Goal: Information Seeking & Learning: Learn about a topic

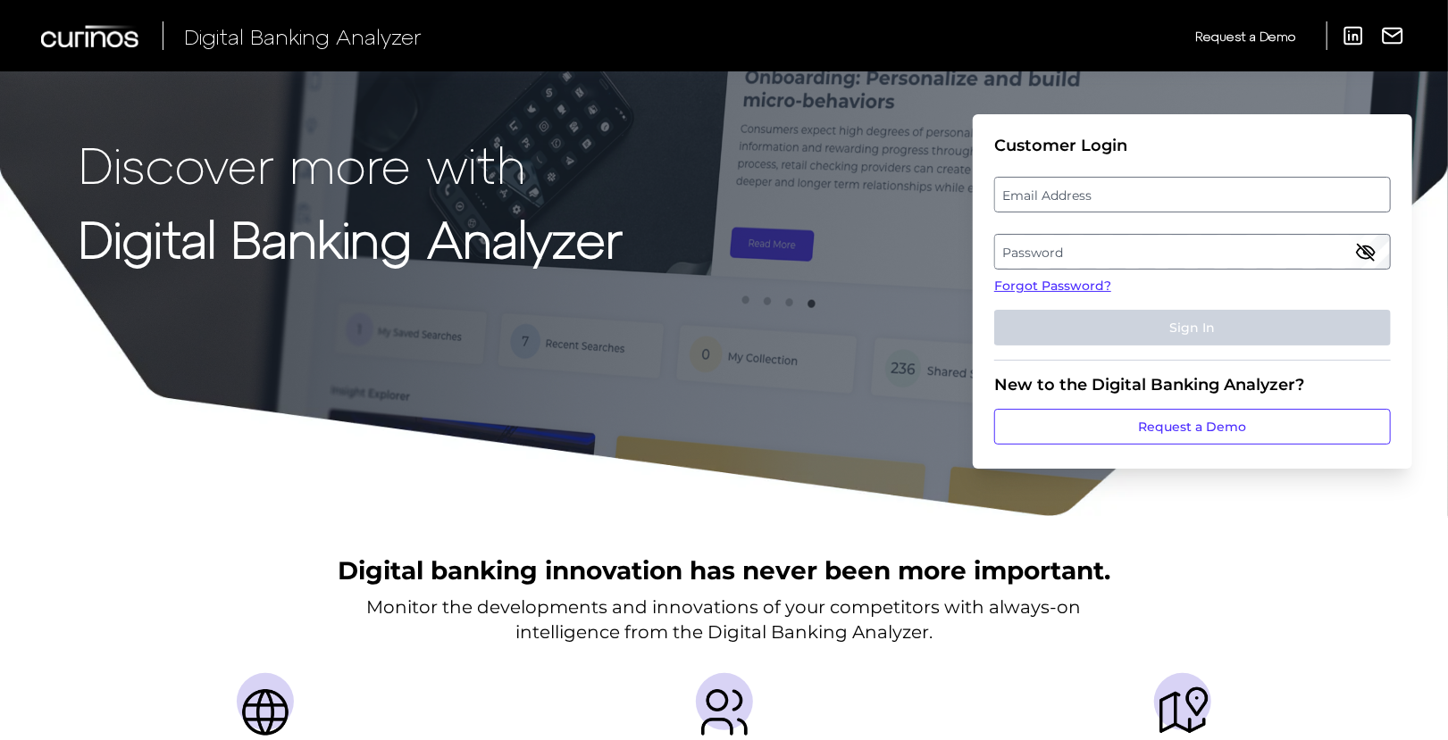
click at [1078, 192] on label "Email Address" at bounding box center [1192, 195] width 394 height 32
click at [1078, 192] on input "email" at bounding box center [1192, 195] width 397 height 36
type input "[EMAIL_ADDRESS][PERSON_NAME][DOMAIN_NAME]"
click at [1116, 249] on label "Password" at bounding box center [1192, 252] width 394 height 32
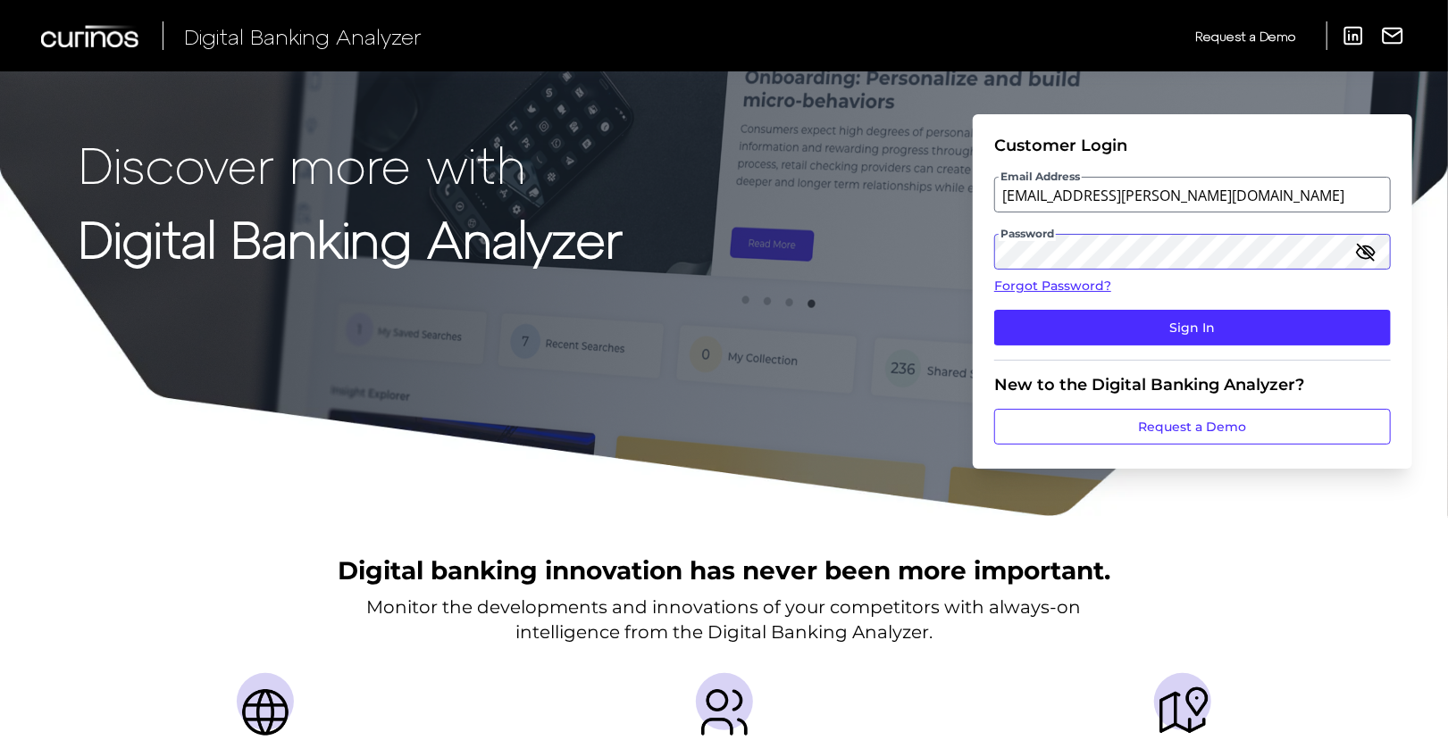
click at [994, 310] on button "Sign In" at bounding box center [1192, 328] width 397 height 36
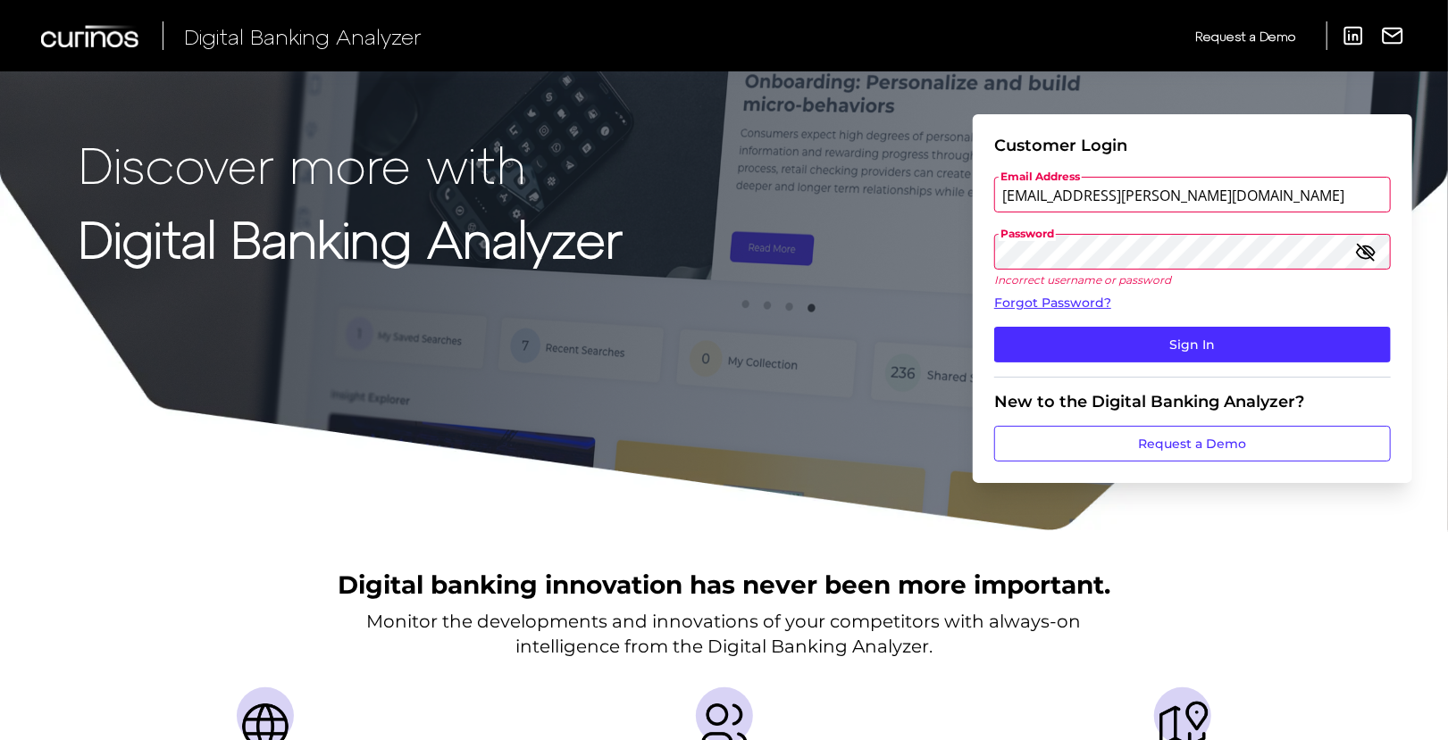
click at [994, 327] on button "Sign In" at bounding box center [1192, 345] width 397 height 36
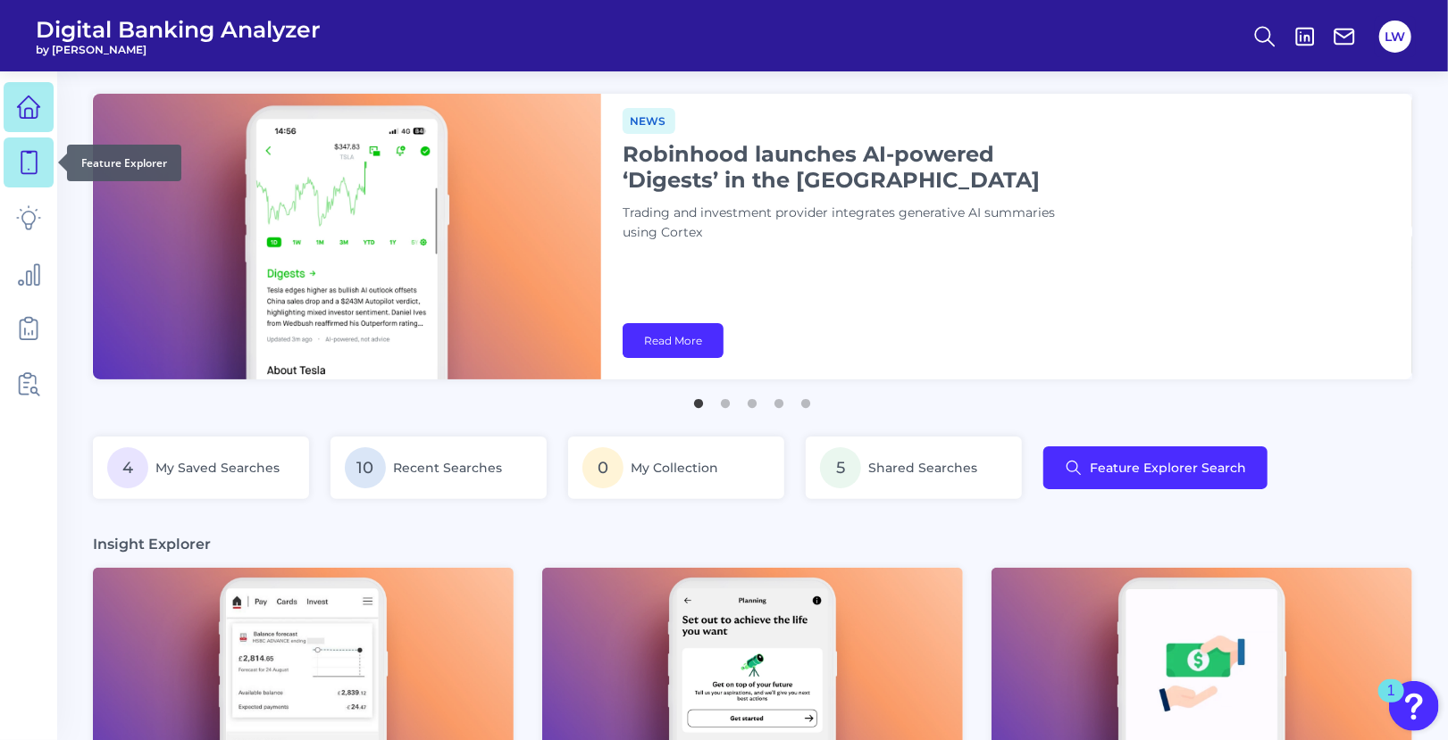
click at [38, 176] on link at bounding box center [29, 163] width 50 height 50
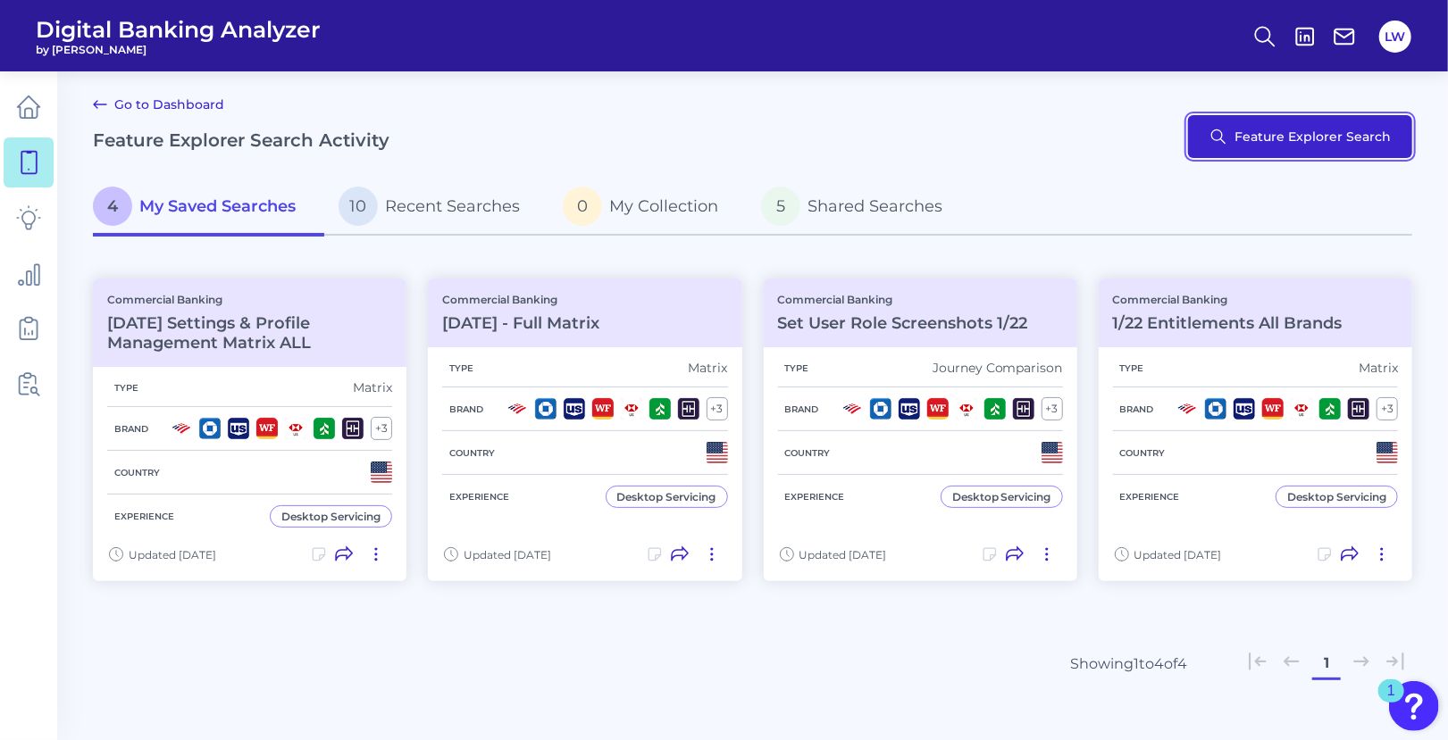
click at [1306, 135] on button "Feature Explorer Search" at bounding box center [1300, 136] width 224 height 43
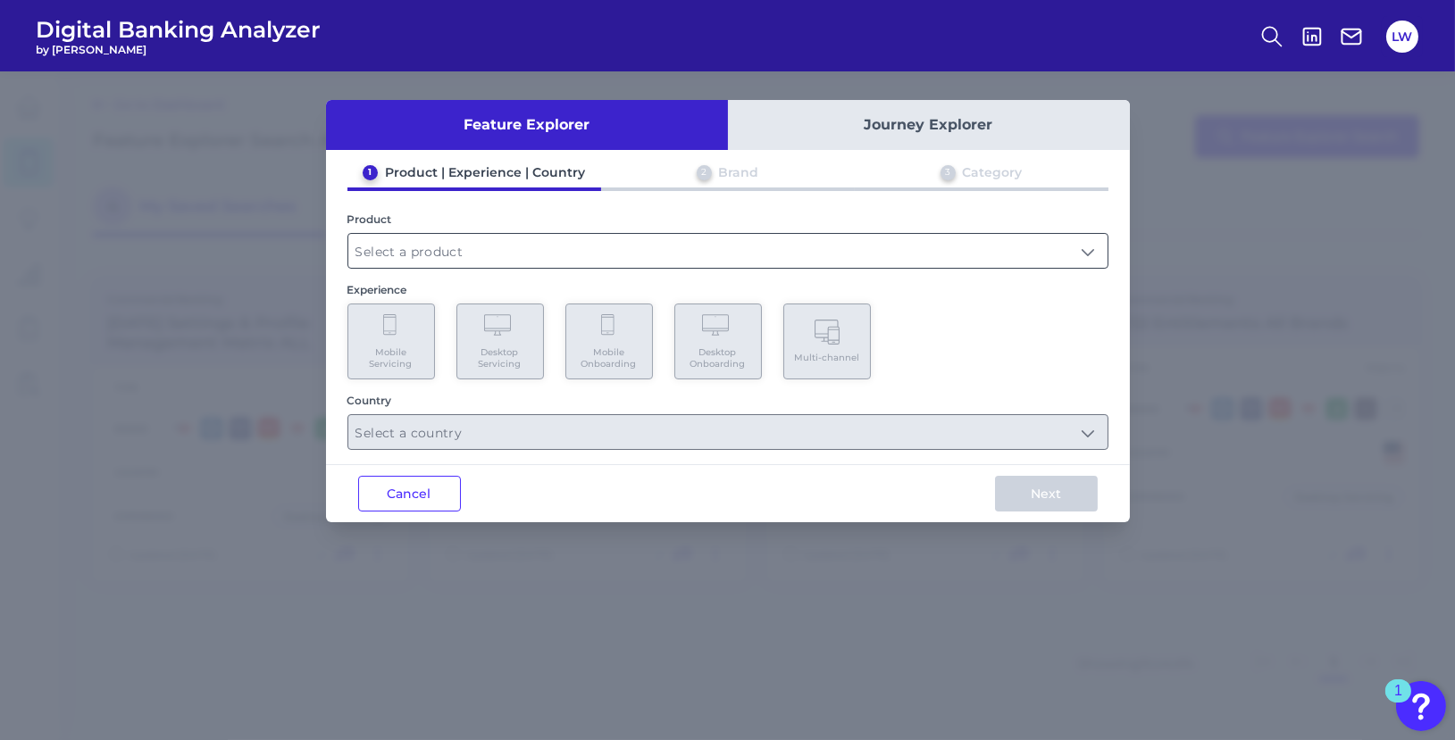
click at [457, 262] on input "text" at bounding box center [727, 251] width 759 height 34
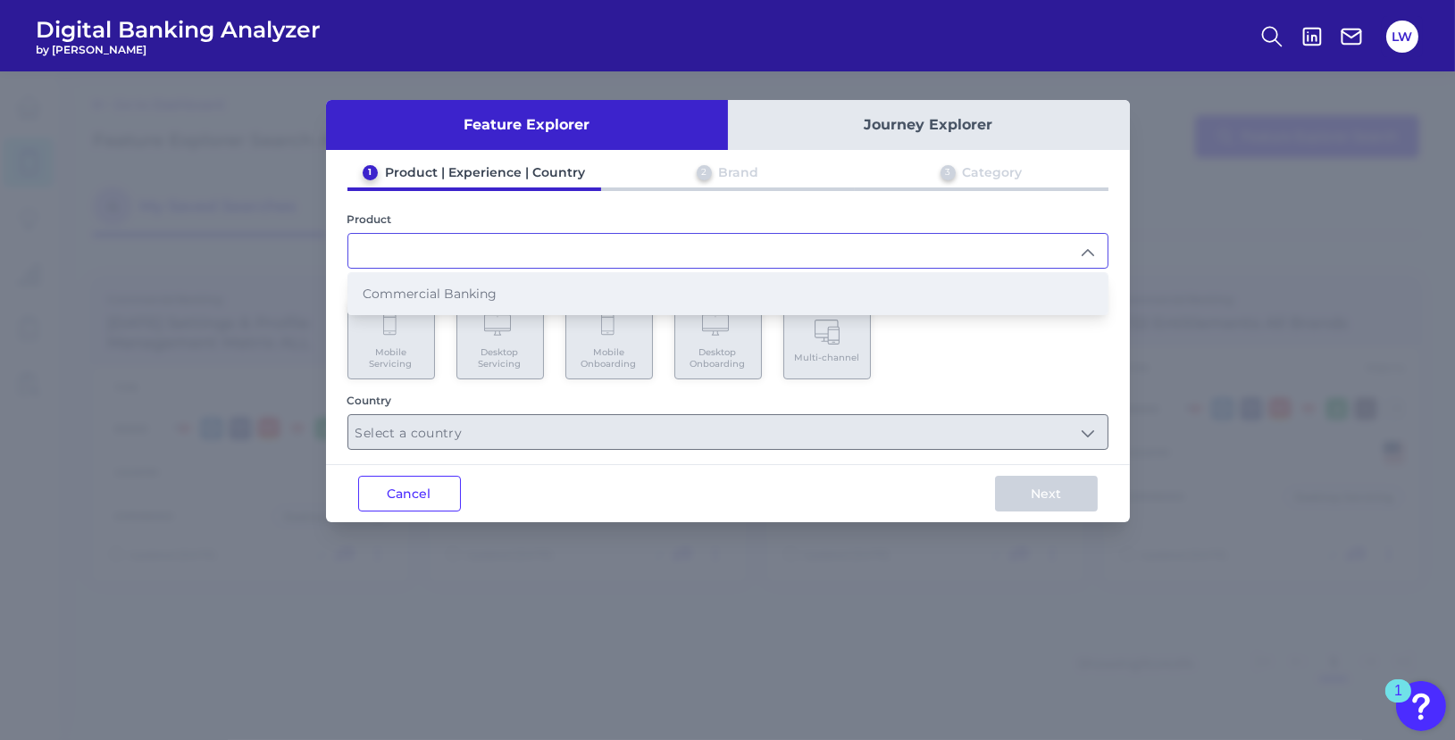
click at [523, 303] on li "Commercial Banking" at bounding box center [727, 293] width 759 height 41
type input "Commercial Banking"
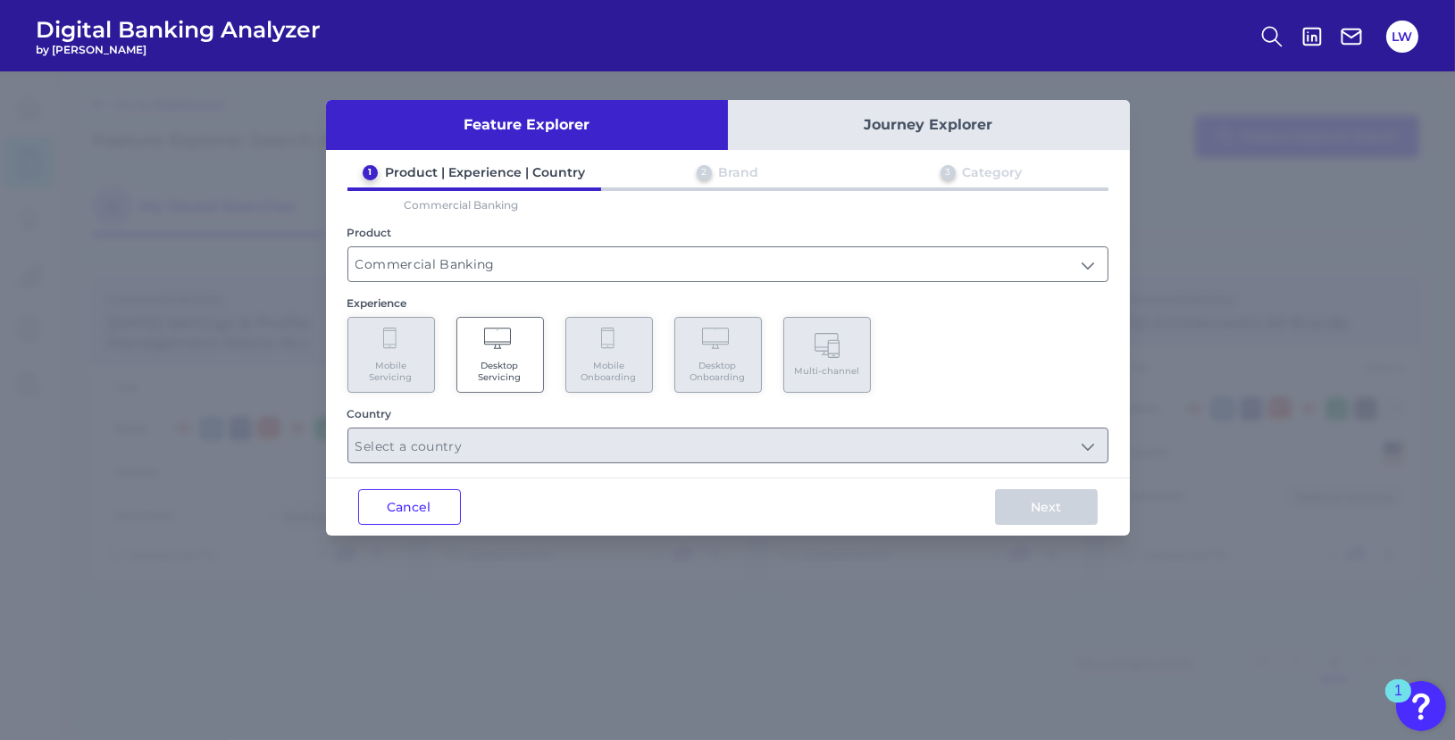
click at [483, 365] on span "Desktop Servicing" at bounding box center [500, 371] width 68 height 23
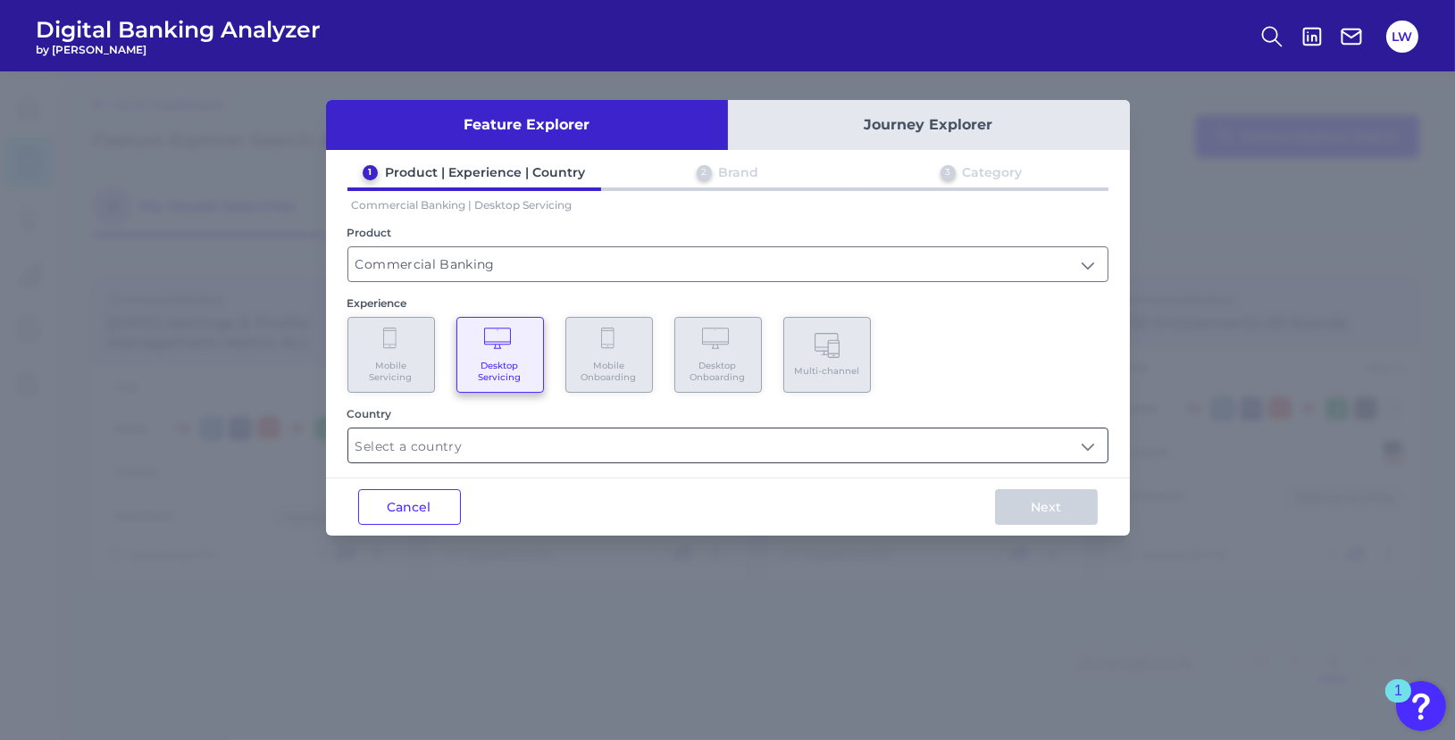
click at [438, 443] on input "text" at bounding box center [727, 446] width 759 height 34
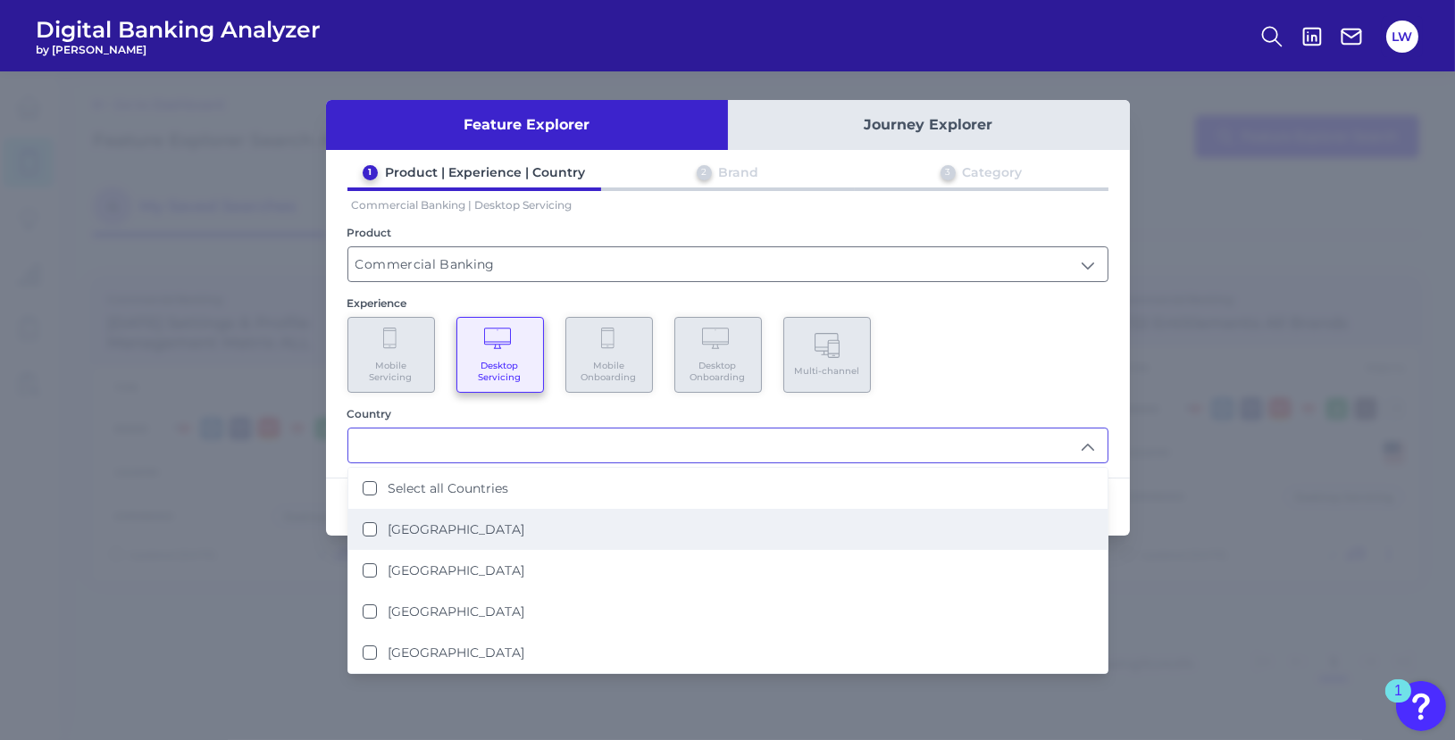
click at [421, 528] on label "[GEOGRAPHIC_DATA]" at bounding box center [456, 530] width 137 height 16
type input "[GEOGRAPHIC_DATA]"
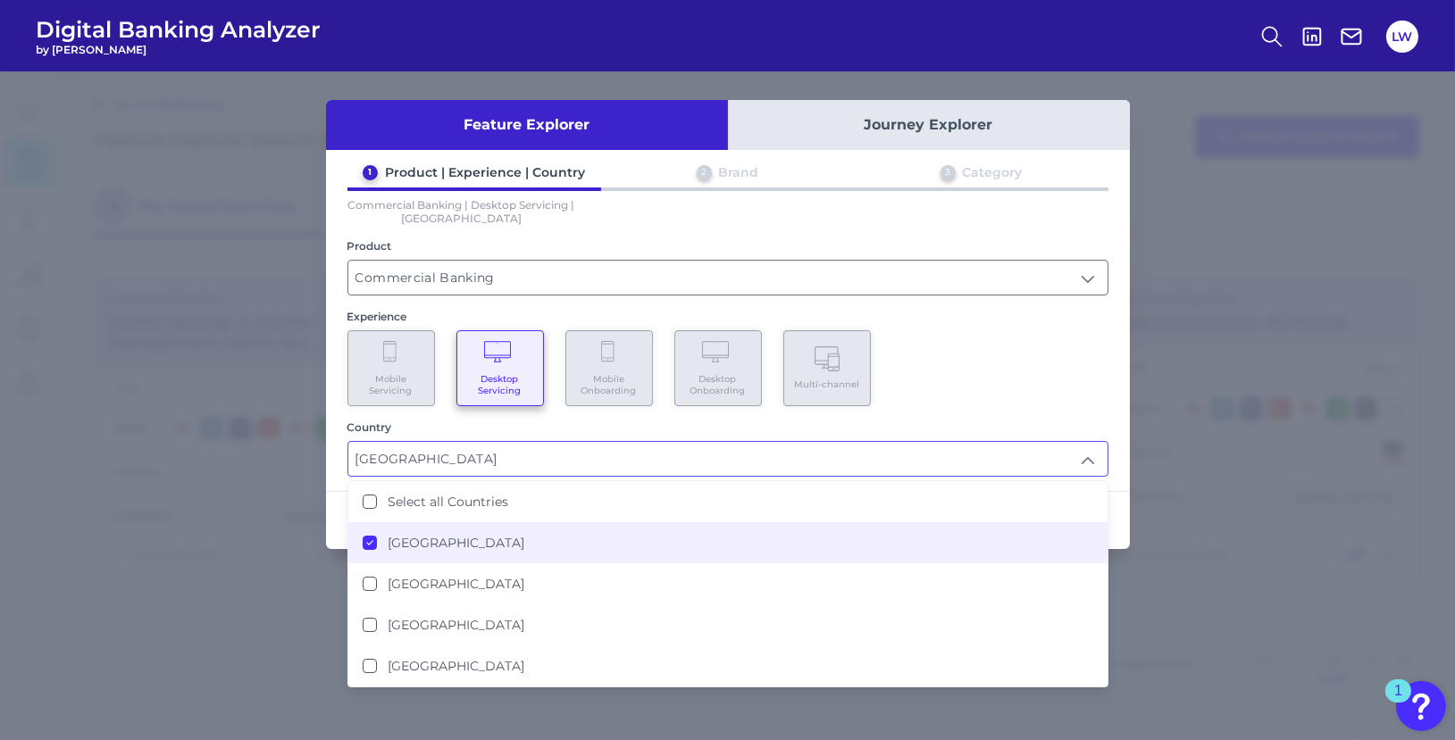
click at [472, 426] on div "Country" at bounding box center [727, 427] width 761 height 13
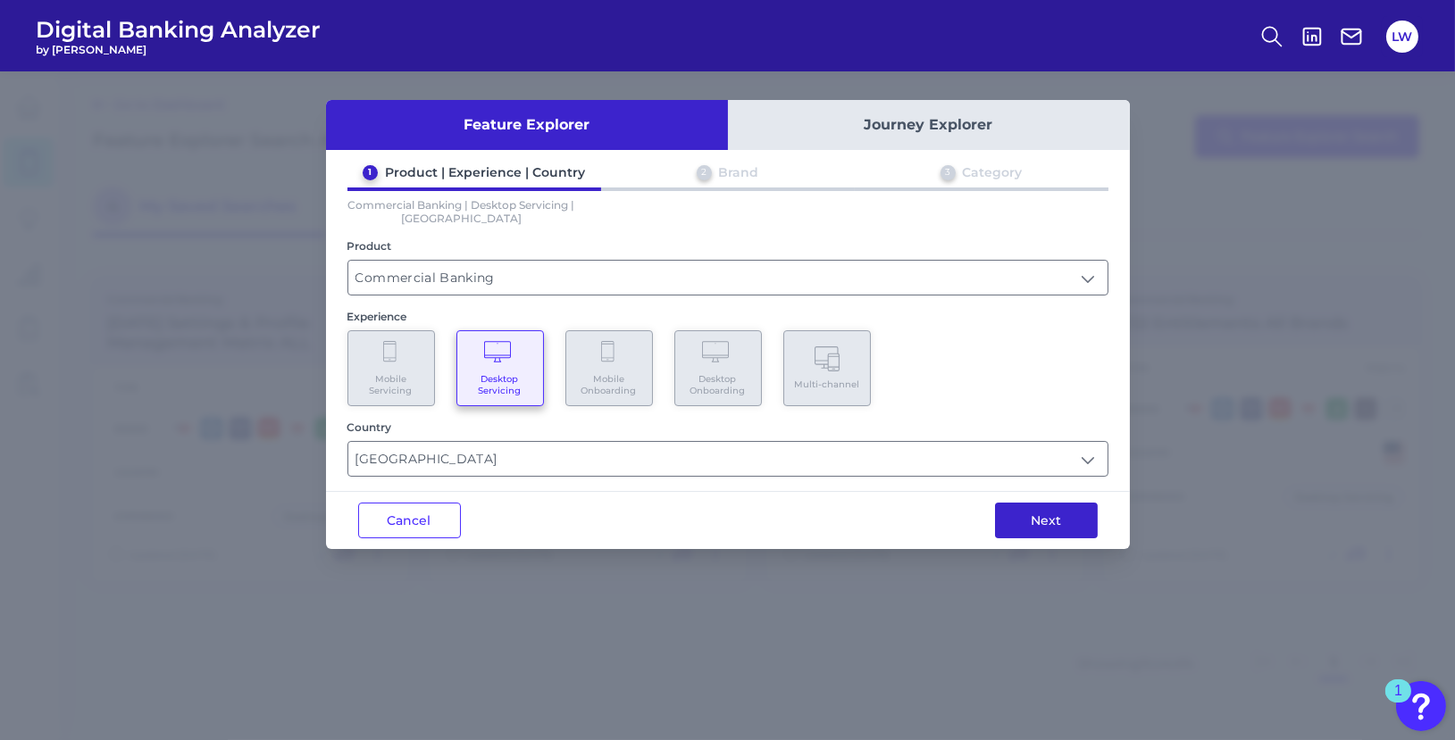
click at [1054, 517] on button "Next" at bounding box center [1046, 521] width 103 height 36
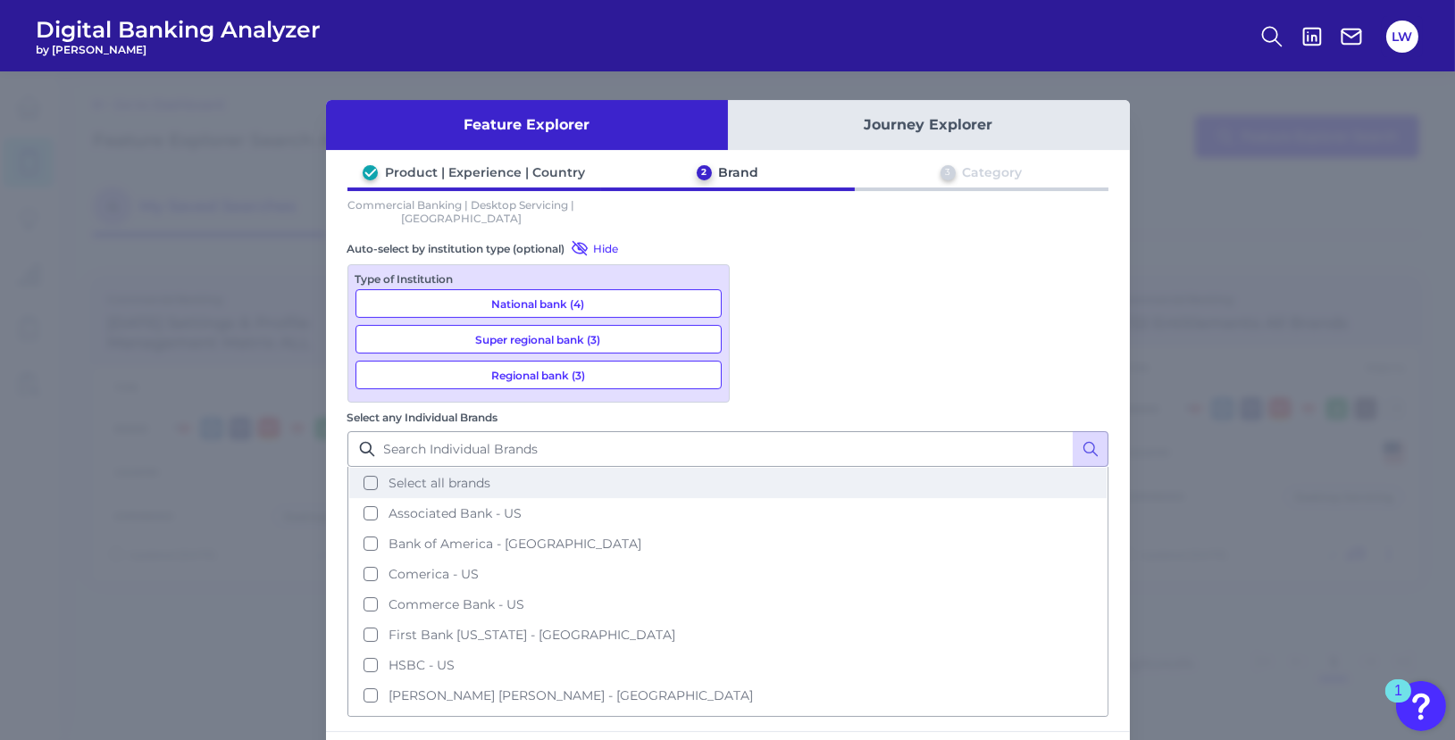
click at [490, 475] on span "Select all brands" at bounding box center [440, 483] width 102 height 16
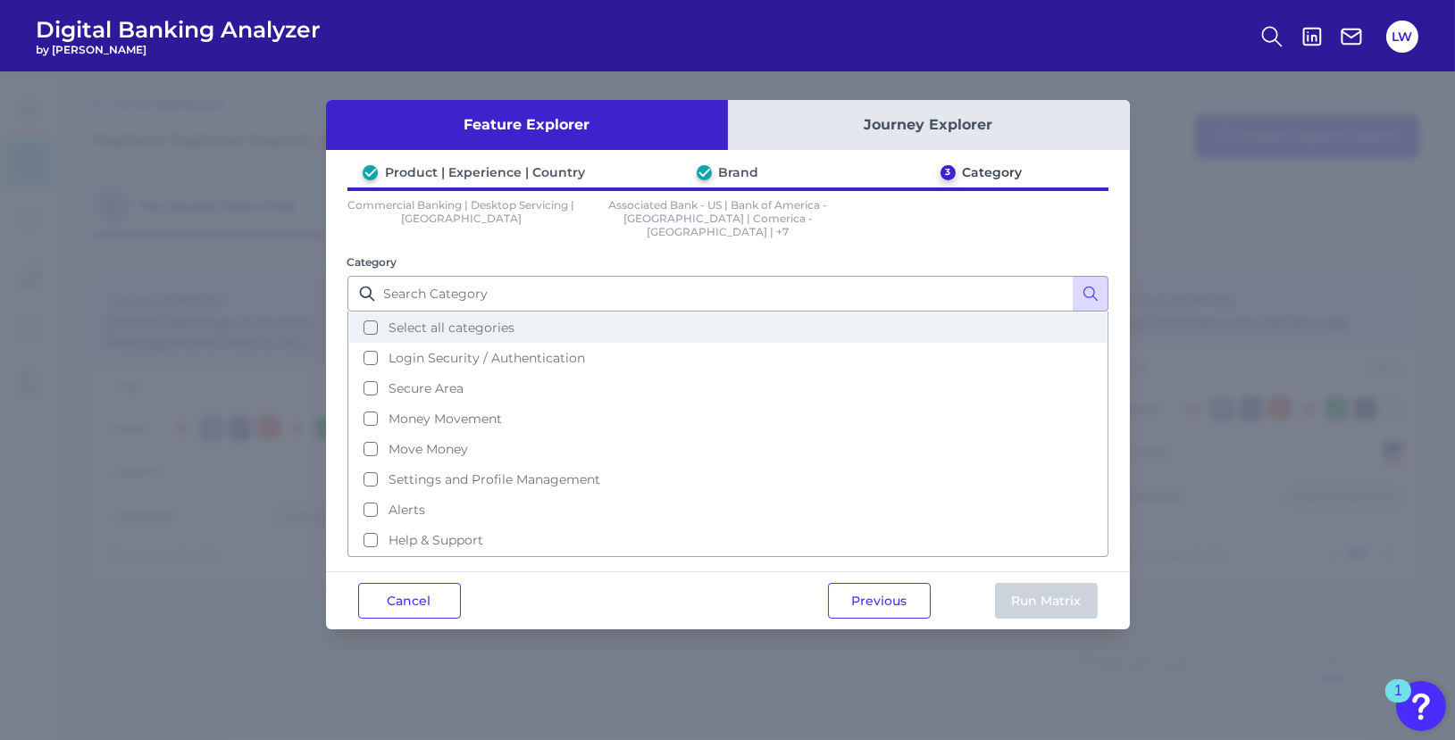
click at [456, 320] on span "Select all categories" at bounding box center [452, 328] width 126 height 16
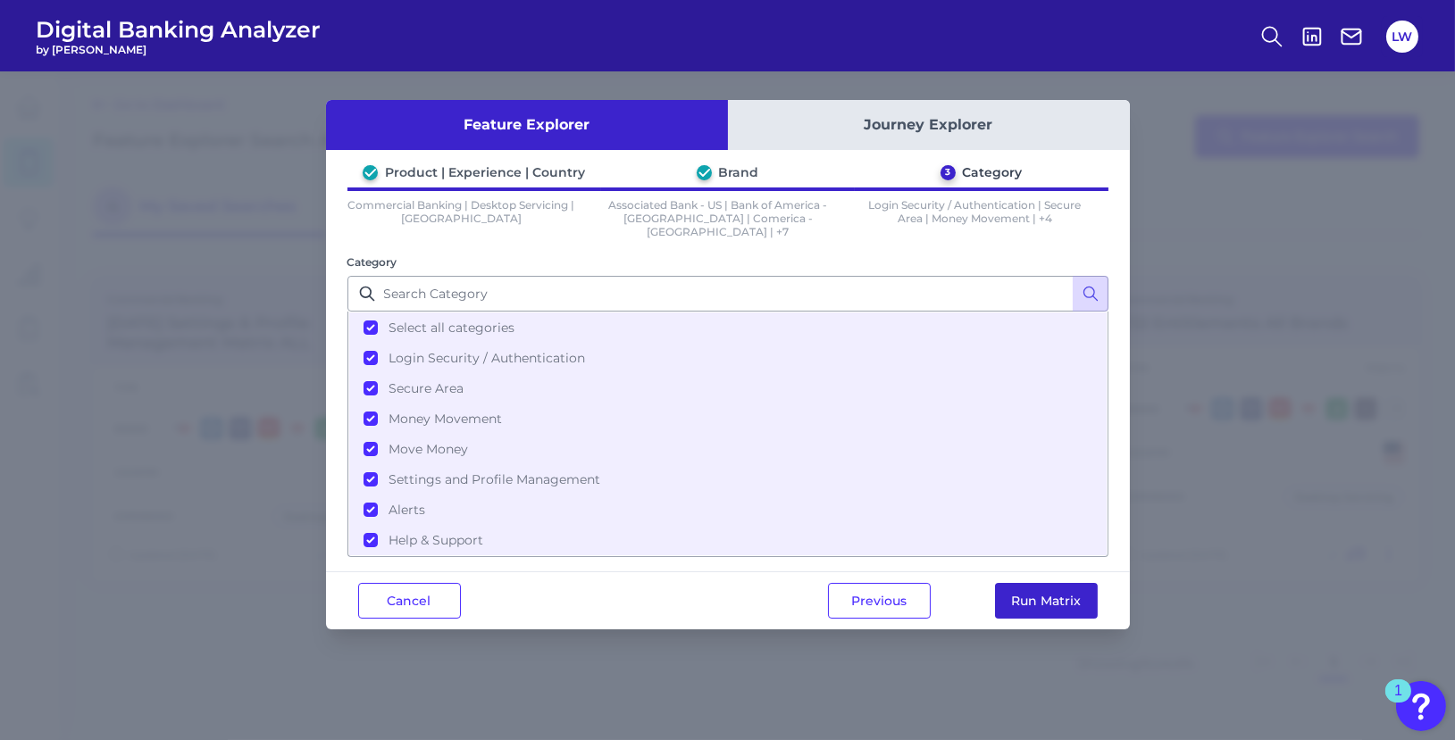
click at [1037, 583] on button "Run Matrix" at bounding box center [1046, 601] width 103 height 36
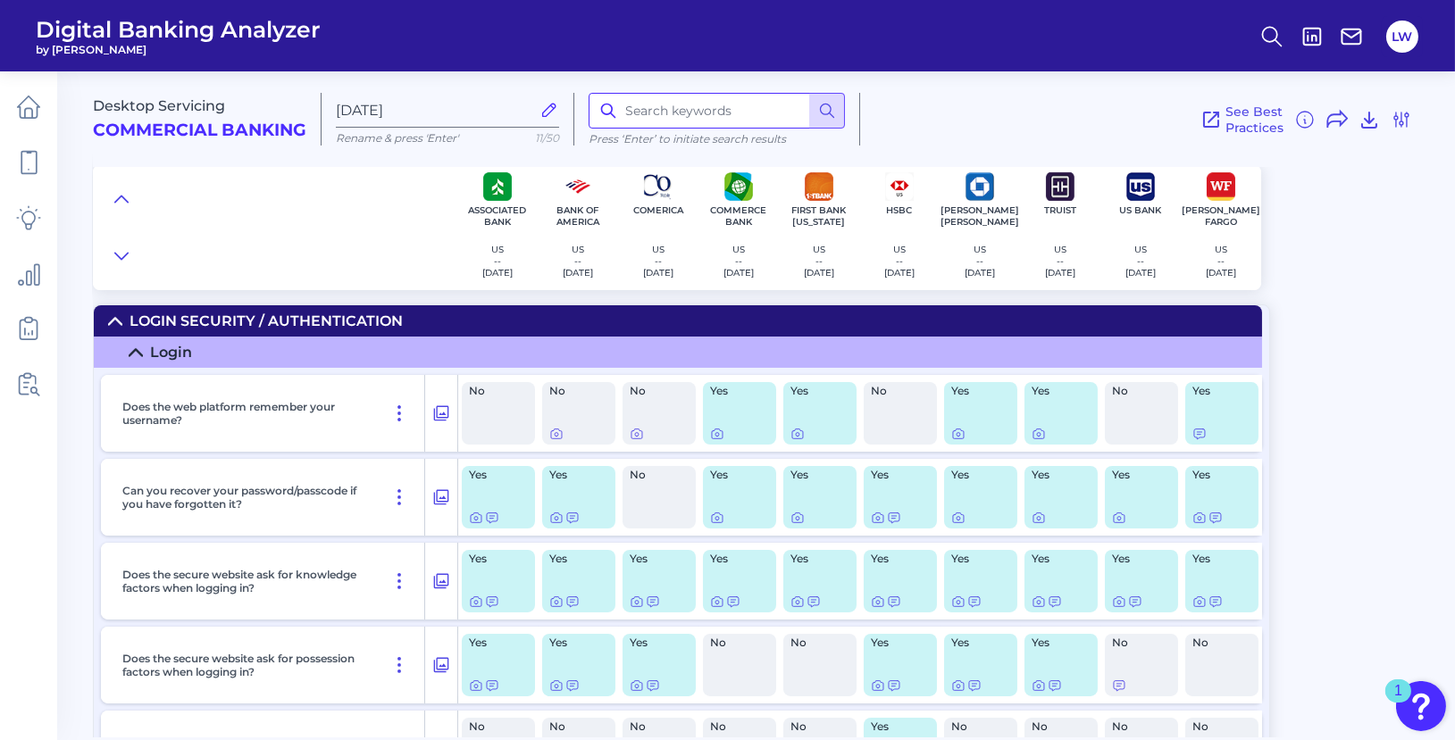
click at [680, 111] on input at bounding box center [717, 111] width 256 height 36
type input "cash"
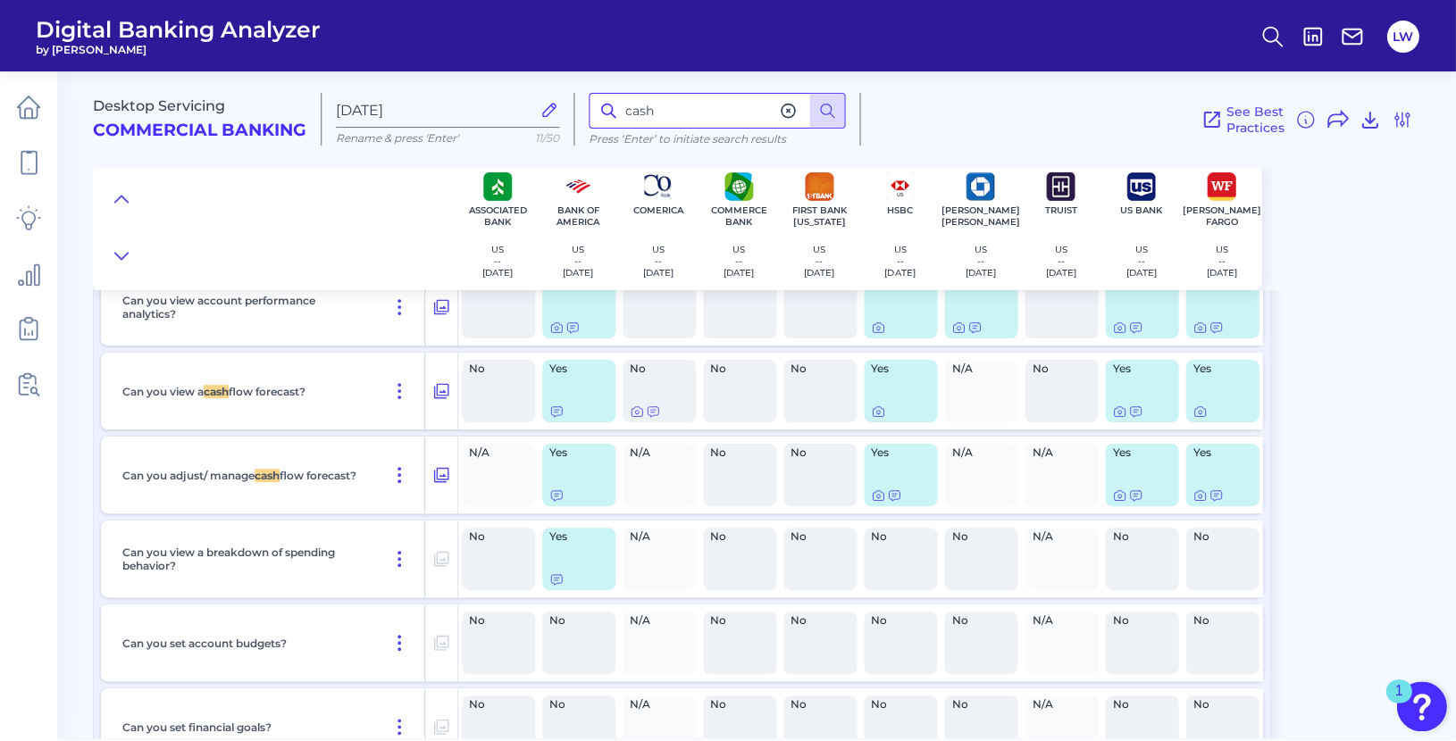
scroll to position [17413, 0]
click at [880, 419] on icon at bounding box center [878, 412] width 14 height 14
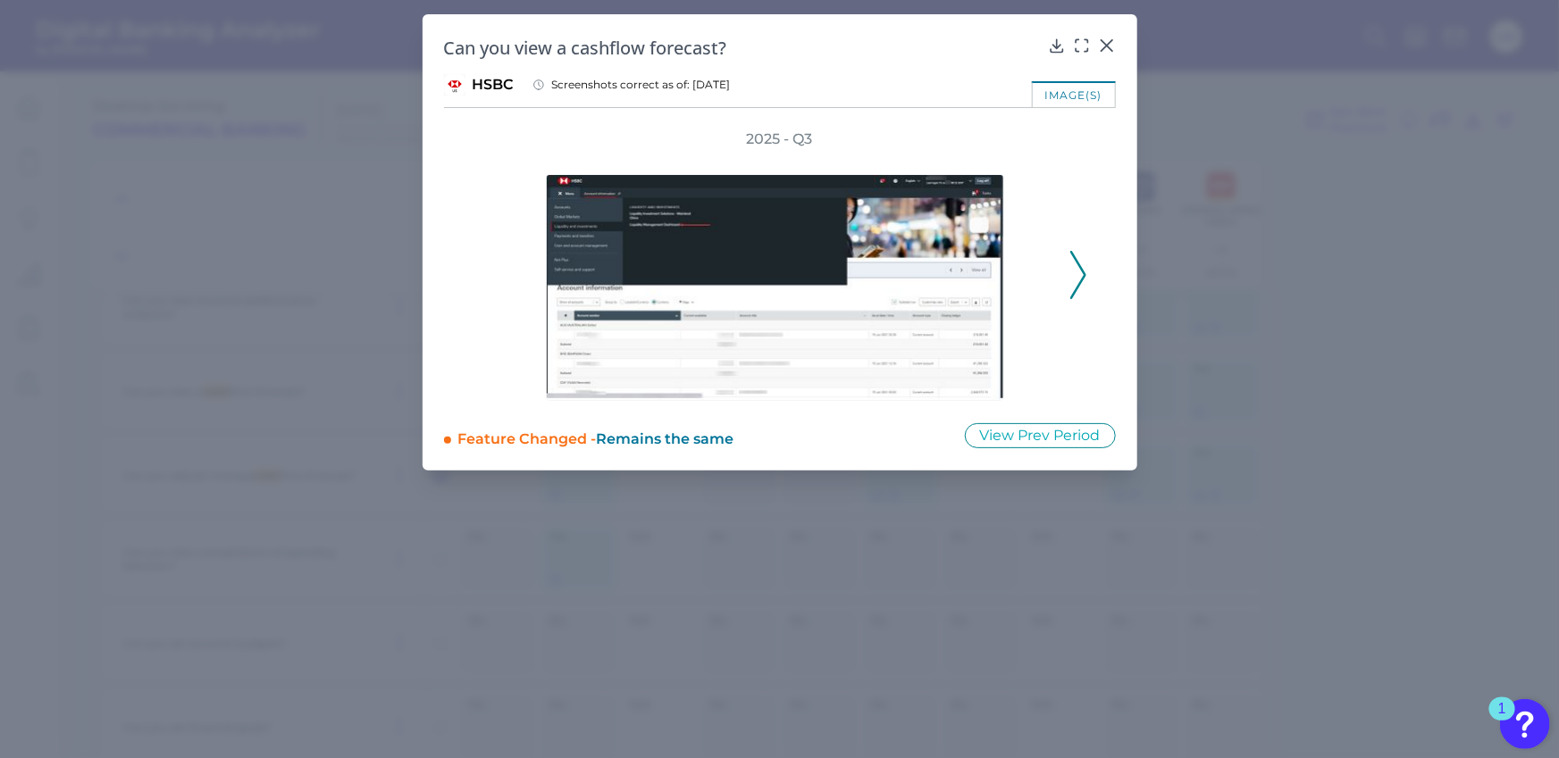
click at [1084, 271] on icon at bounding box center [1078, 275] width 16 height 48
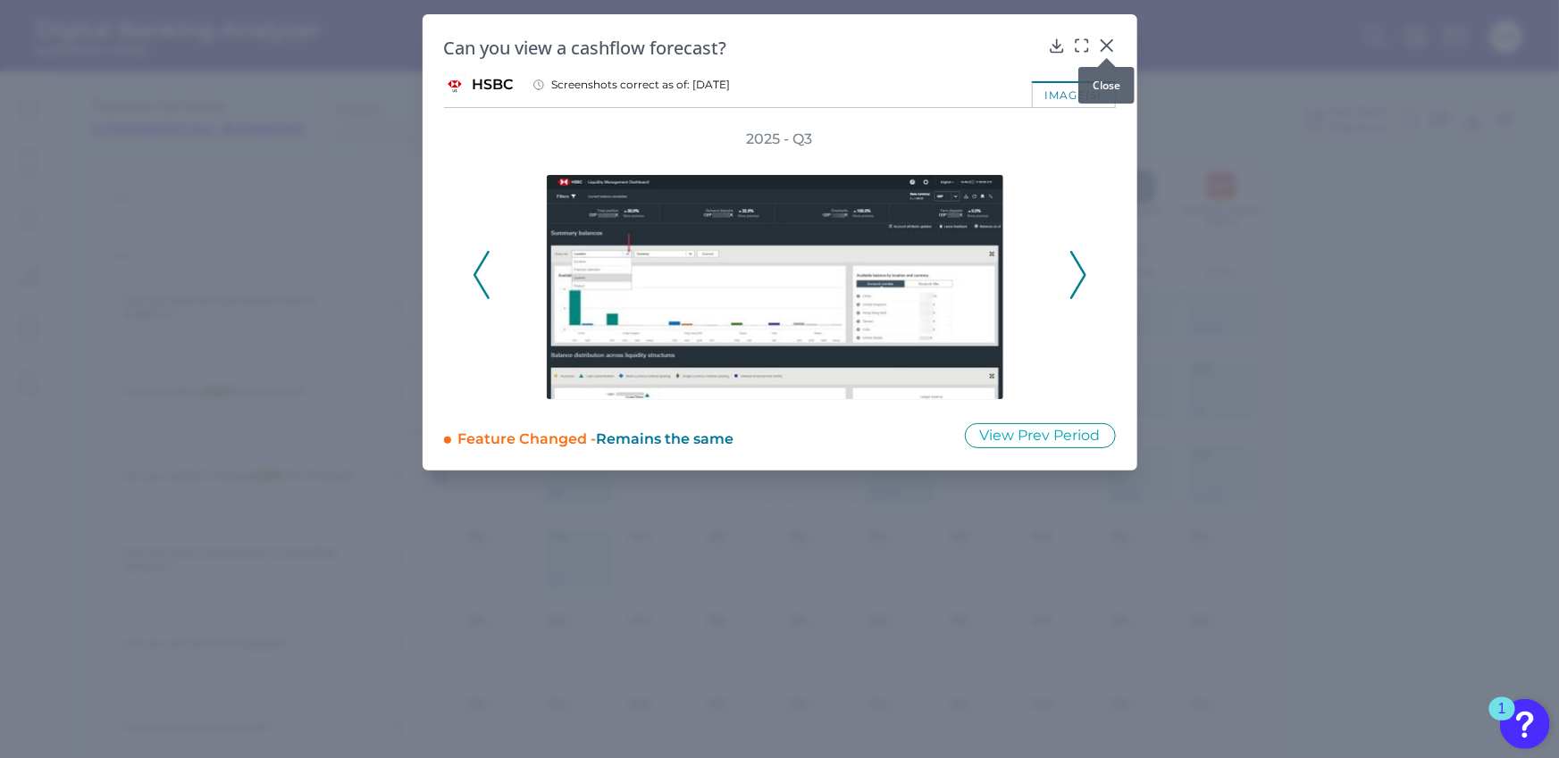
click at [1114, 44] on icon at bounding box center [1107, 46] width 18 height 18
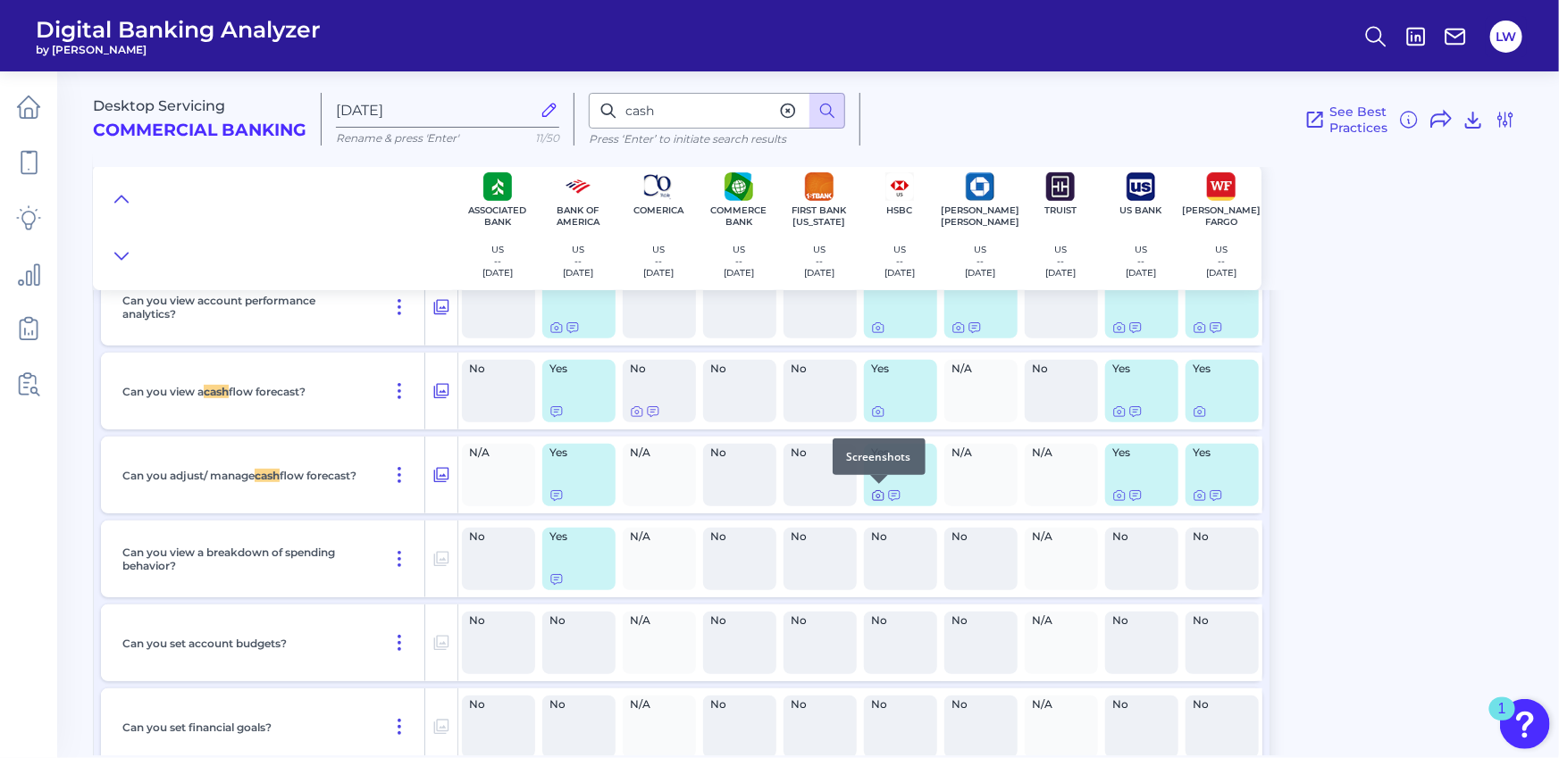
click at [878, 497] on icon at bounding box center [878, 497] width 4 height 4
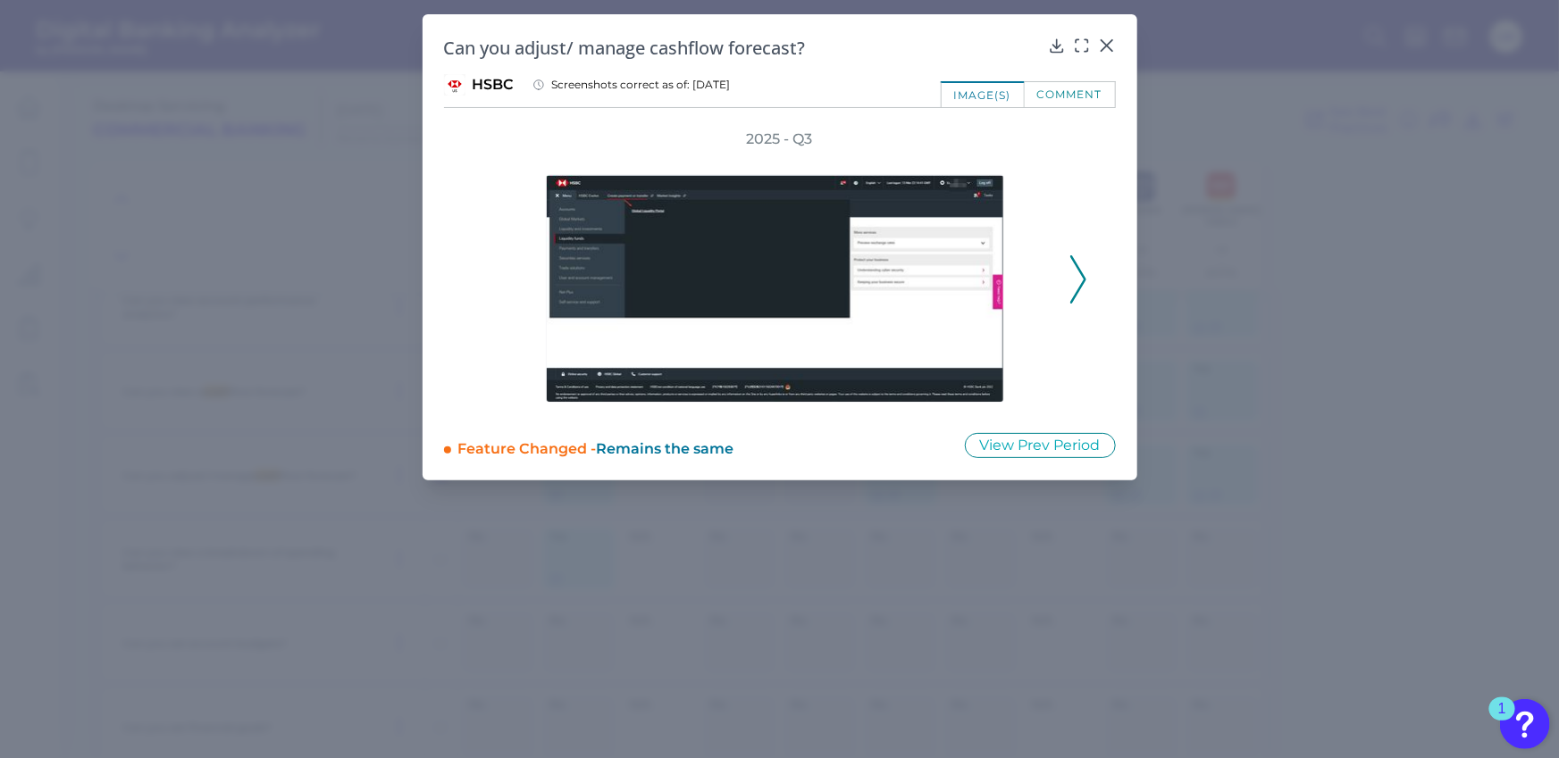
click at [1076, 282] on icon at bounding box center [1078, 279] width 16 height 48
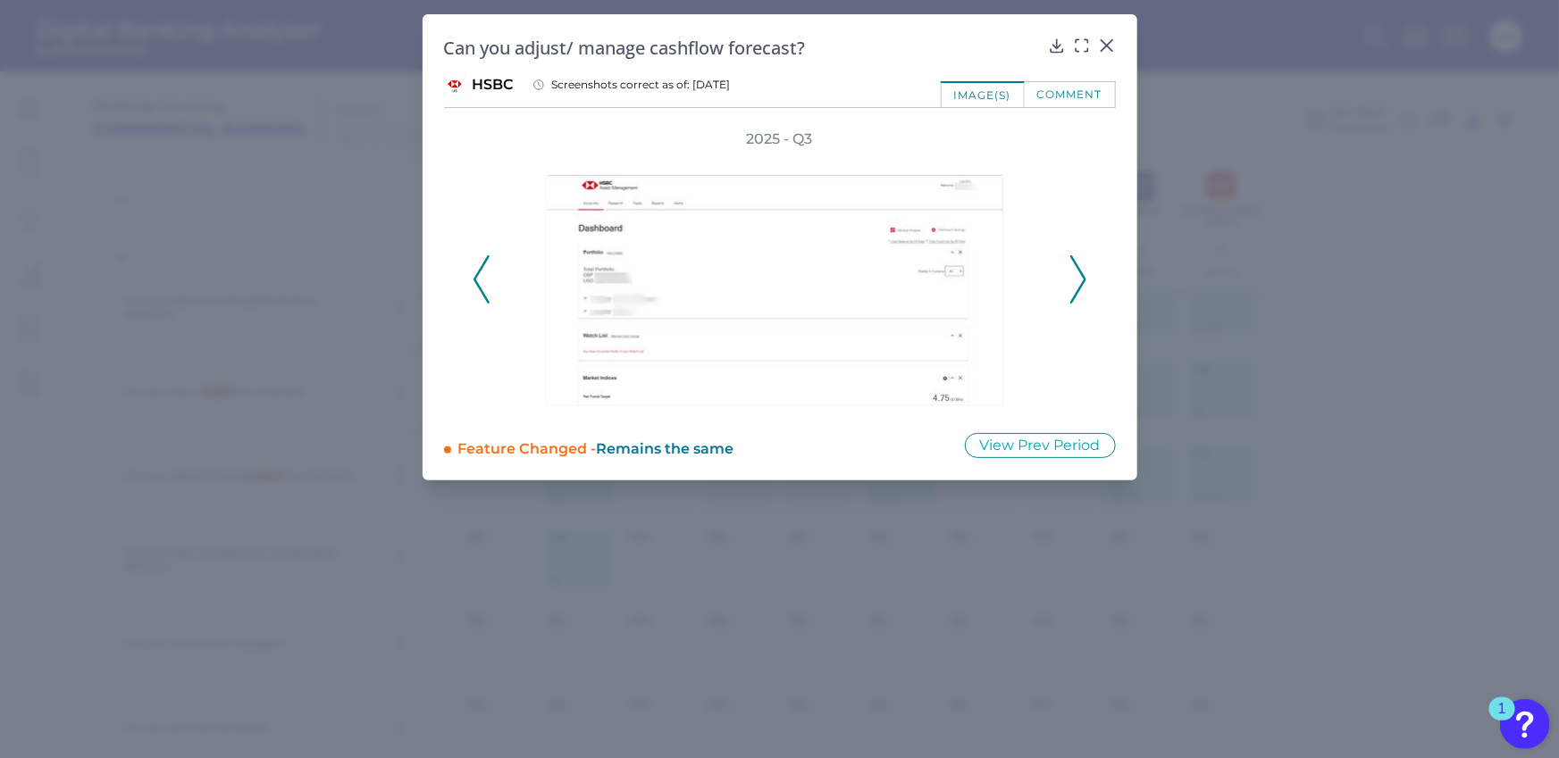
click at [1077, 282] on icon at bounding box center [1078, 279] width 16 height 48
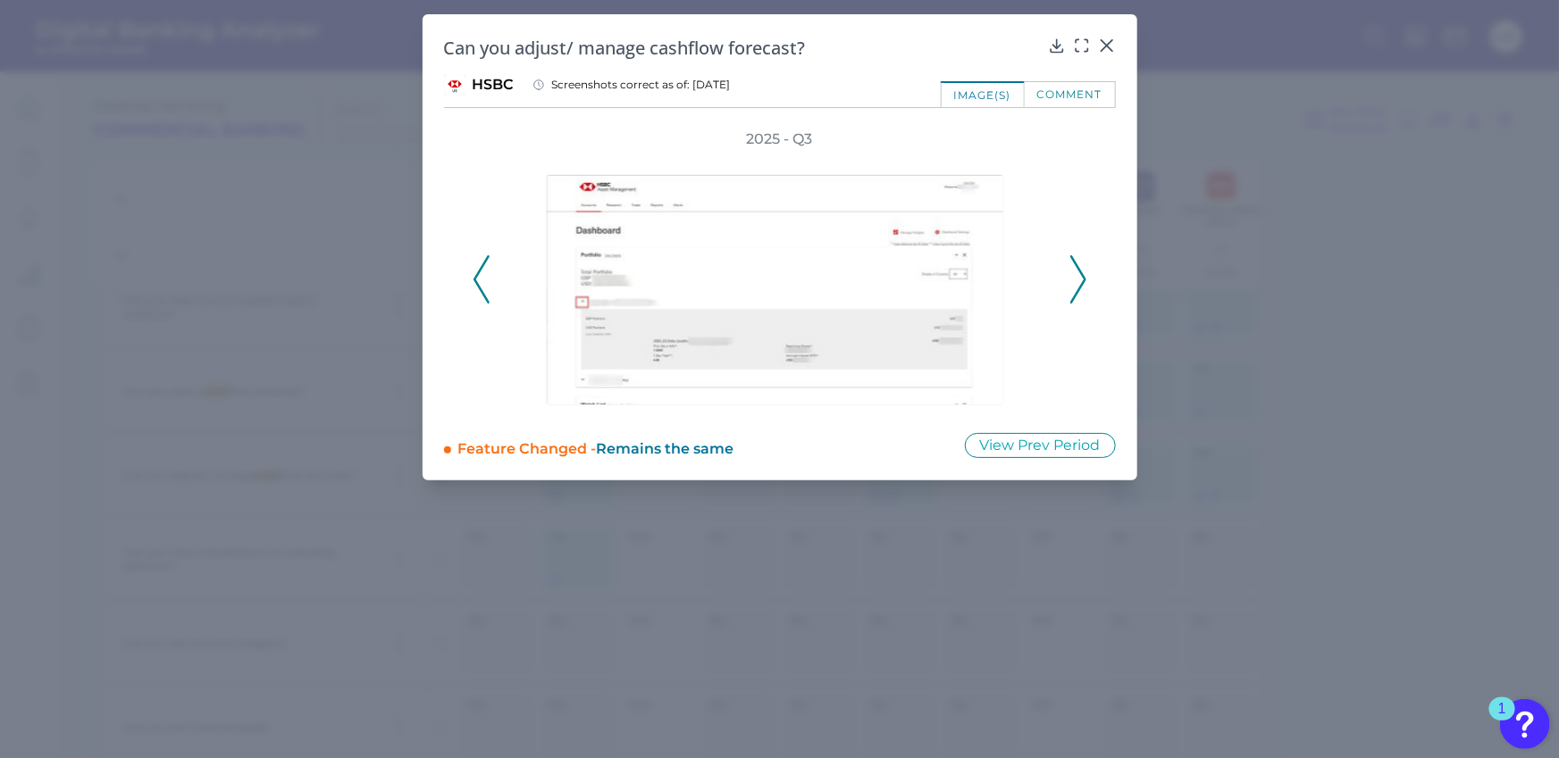
click at [1077, 282] on icon at bounding box center [1078, 279] width 16 height 48
